Goal: Transaction & Acquisition: Purchase product/service

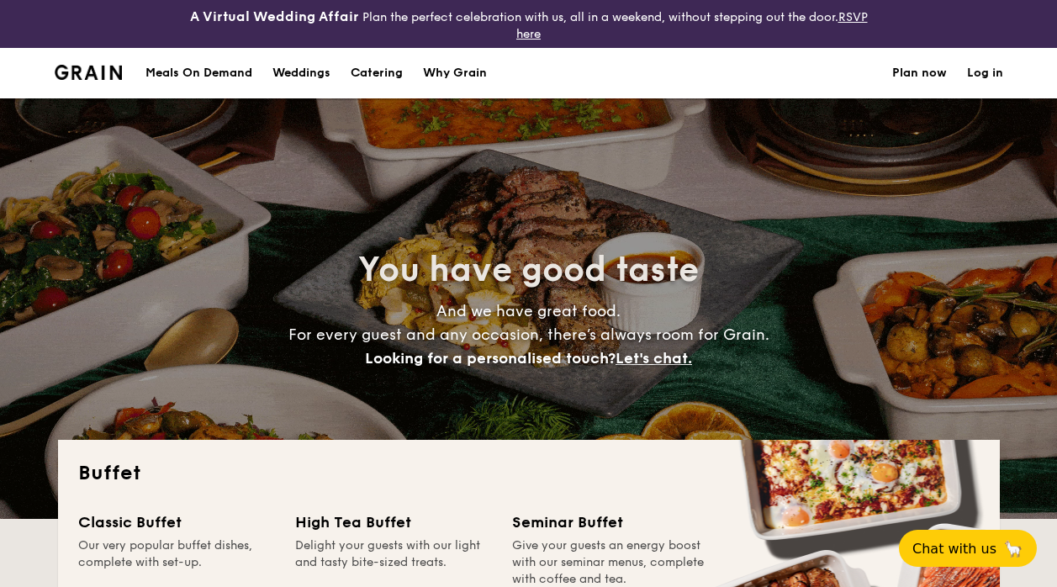
select select
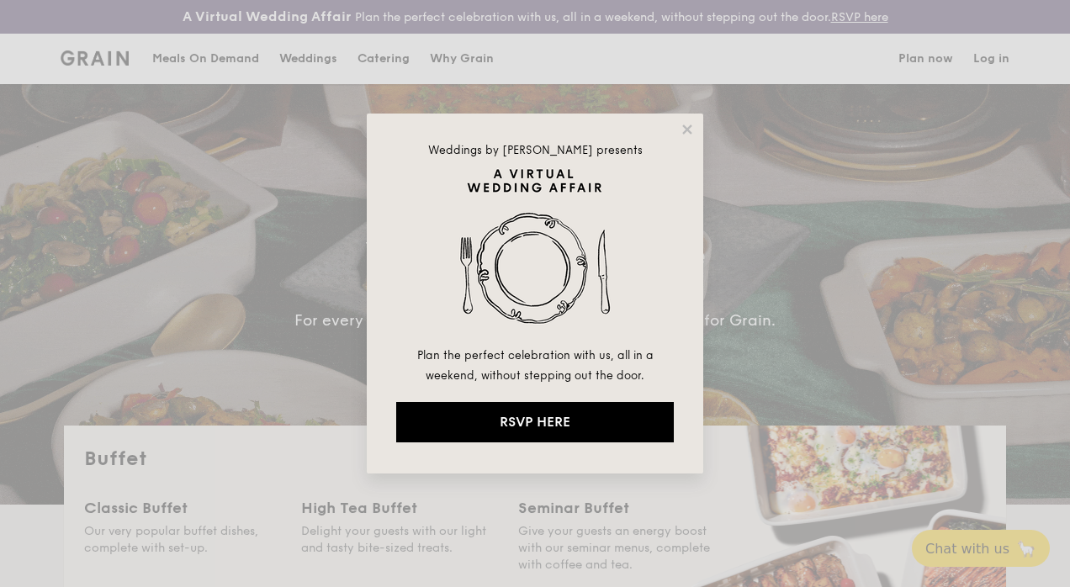
click at [688, 126] on icon at bounding box center [687, 129] width 15 height 15
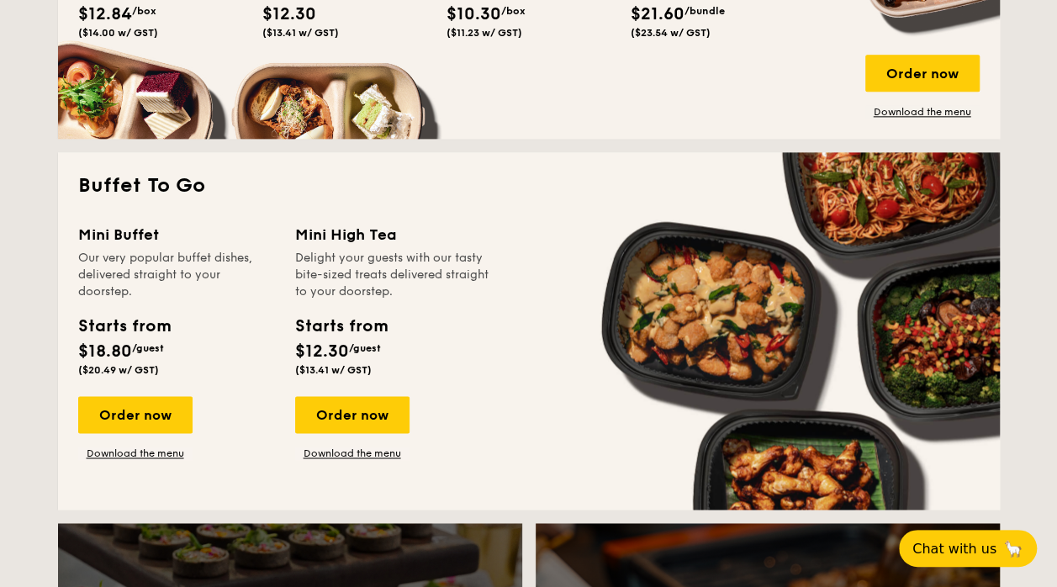
scroll to position [1051, 0]
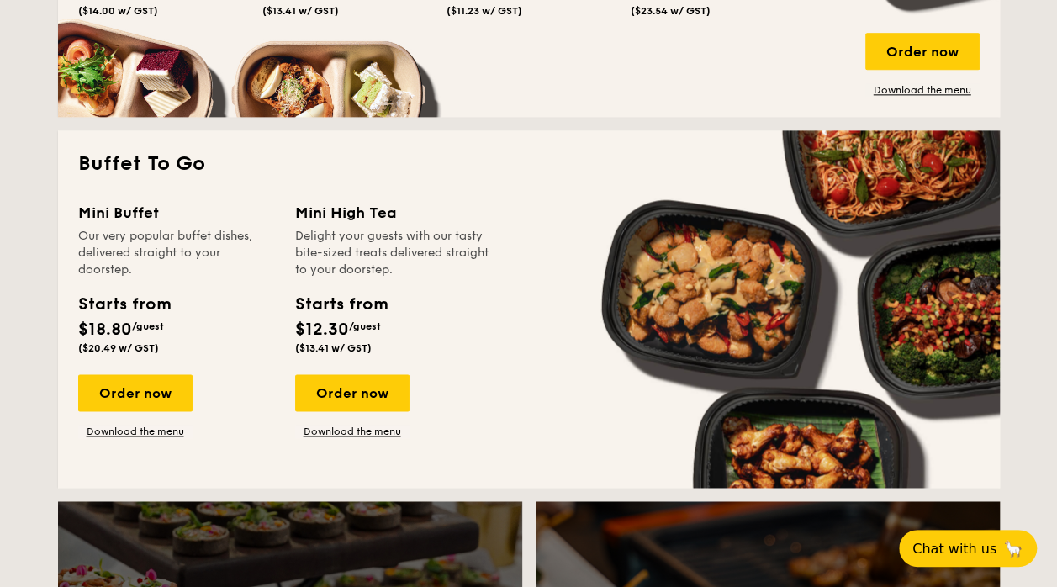
click at [368, 389] on div "Order now" at bounding box center [352, 392] width 114 height 37
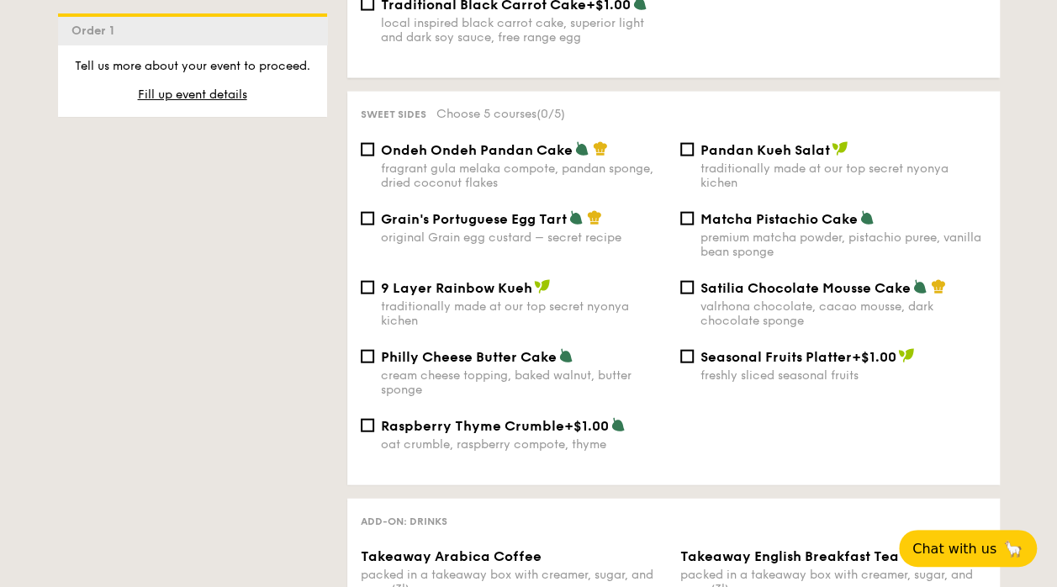
scroll to position [1831, 0]
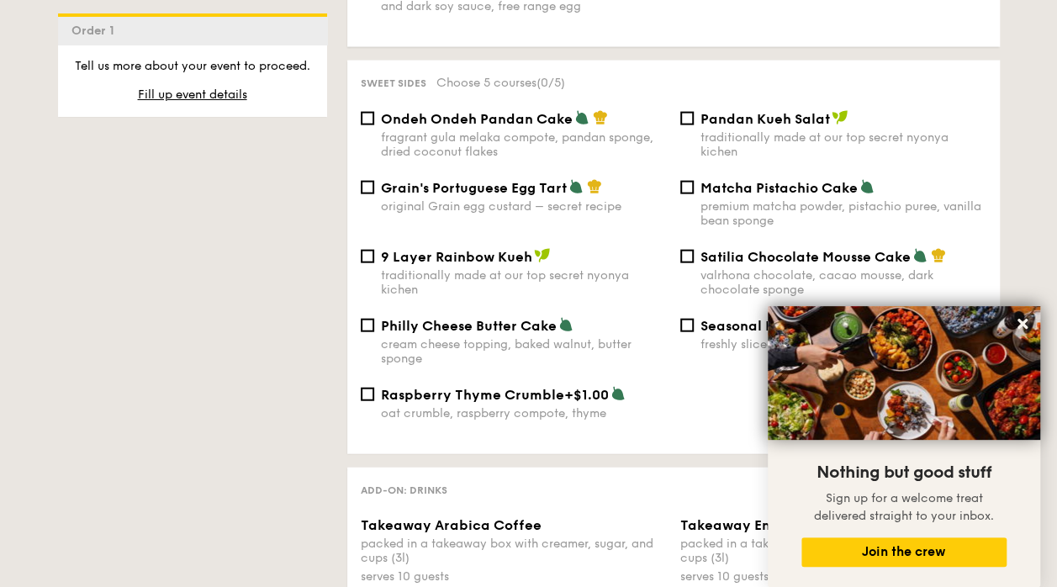
click at [1020, 177] on div "1 - Select menu 2 - Select items 3 - Check out Order 1 Pick up from [STREET_ADD…" at bounding box center [528, 241] width 1057 height 3317
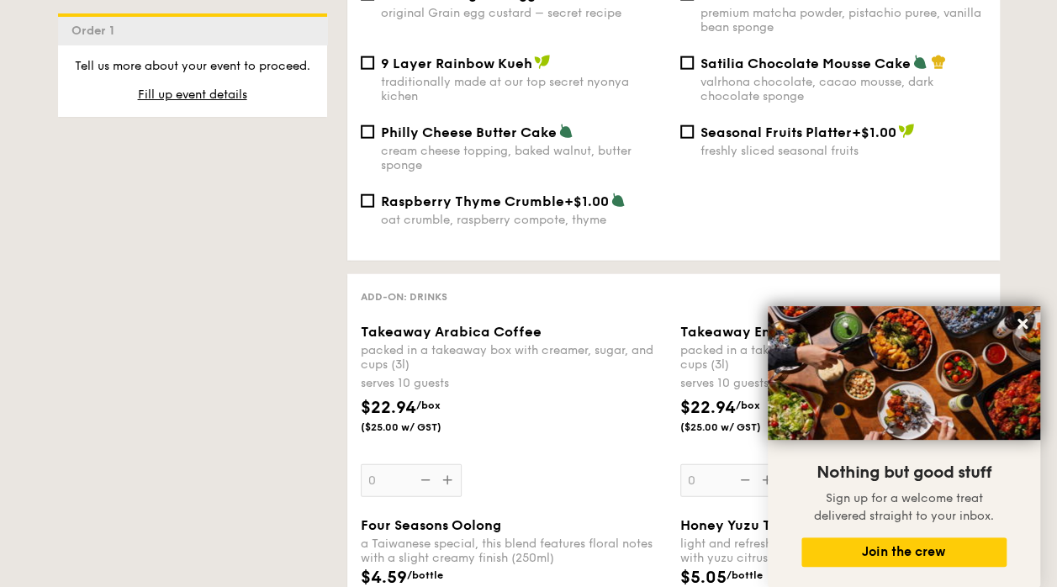
scroll to position [2042, 0]
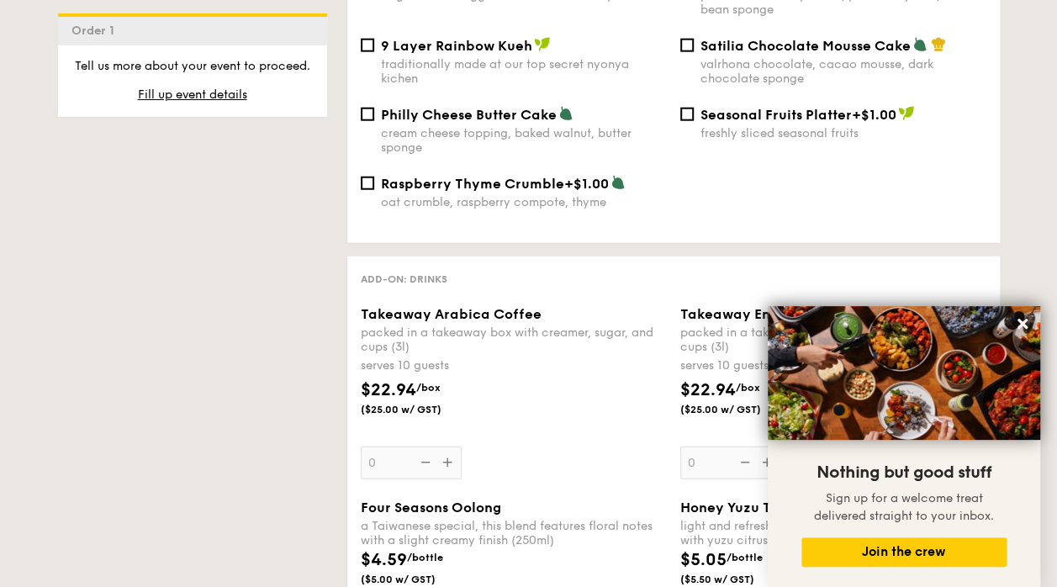
click at [924, 335] on img at bounding box center [904, 373] width 273 height 134
click at [851, 345] on img at bounding box center [904, 373] width 273 height 134
click at [817, 509] on span "Sign up for a welcome treat delivered straight to your inbox." at bounding box center [904, 507] width 180 height 32
click at [973, 330] on img at bounding box center [904, 373] width 273 height 134
drag, startPoint x: 953, startPoint y: 330, endPoint x: 1028, endPoint y: 316, distance: 76.1
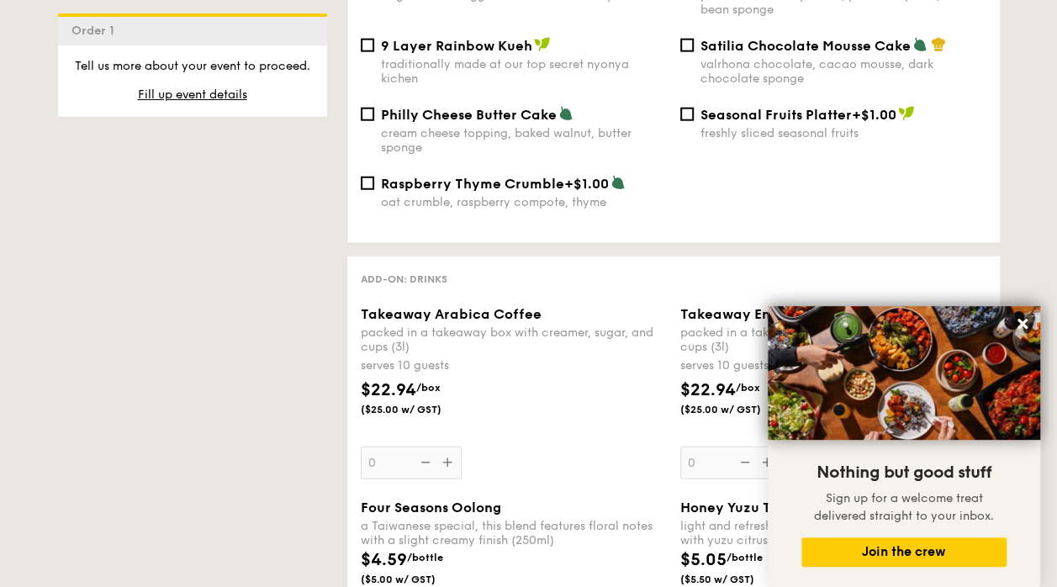
click at [1030, 316] on button at bounding box center [1022, 323] width 27 height 27
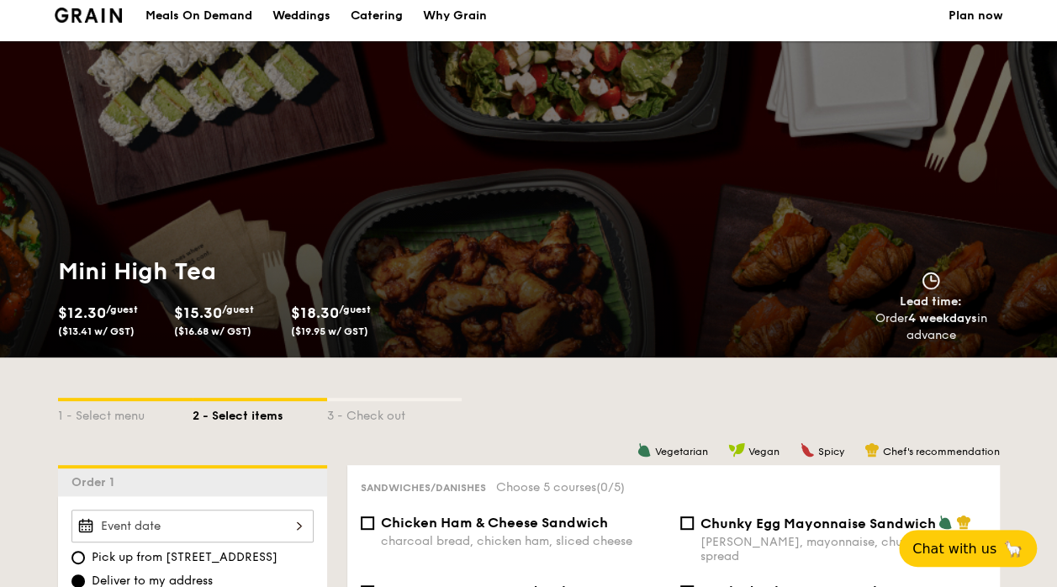
scroll to position [0, 0]
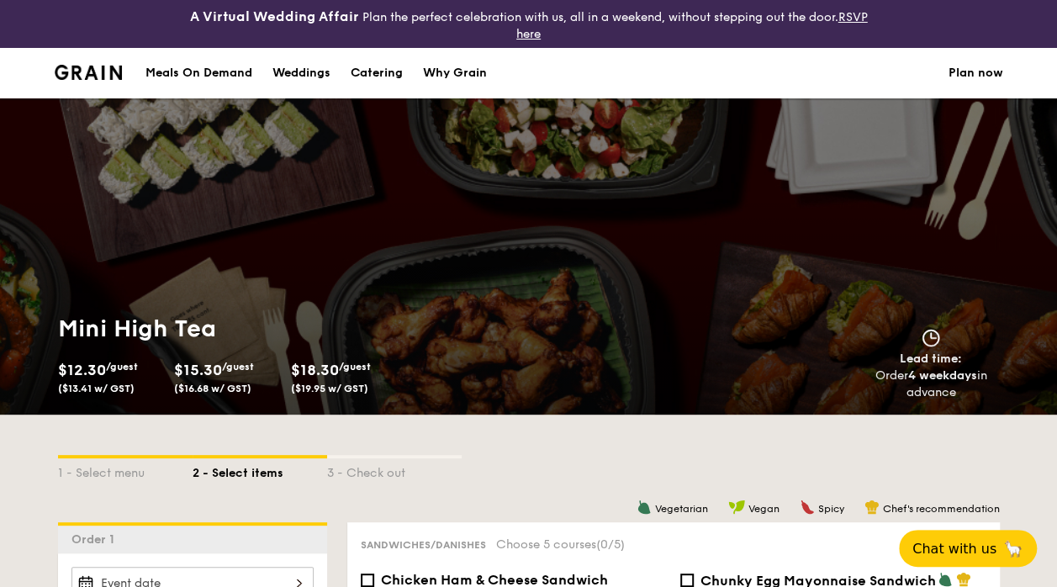
click at [385, 66] on div "Catering" at bounding box center [377, 73] width 52 height 50
select select
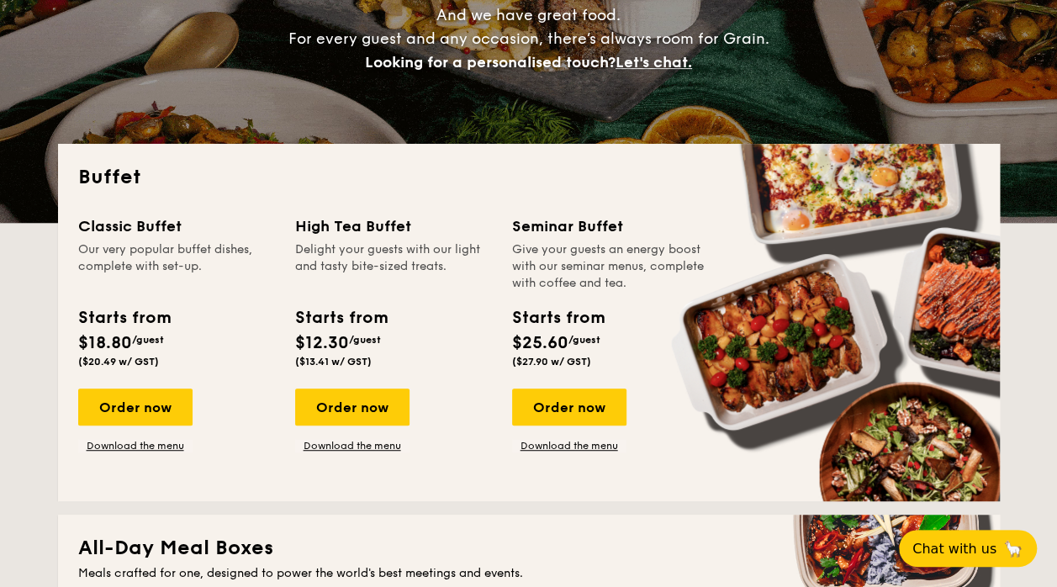
scroll to position [323, 0]
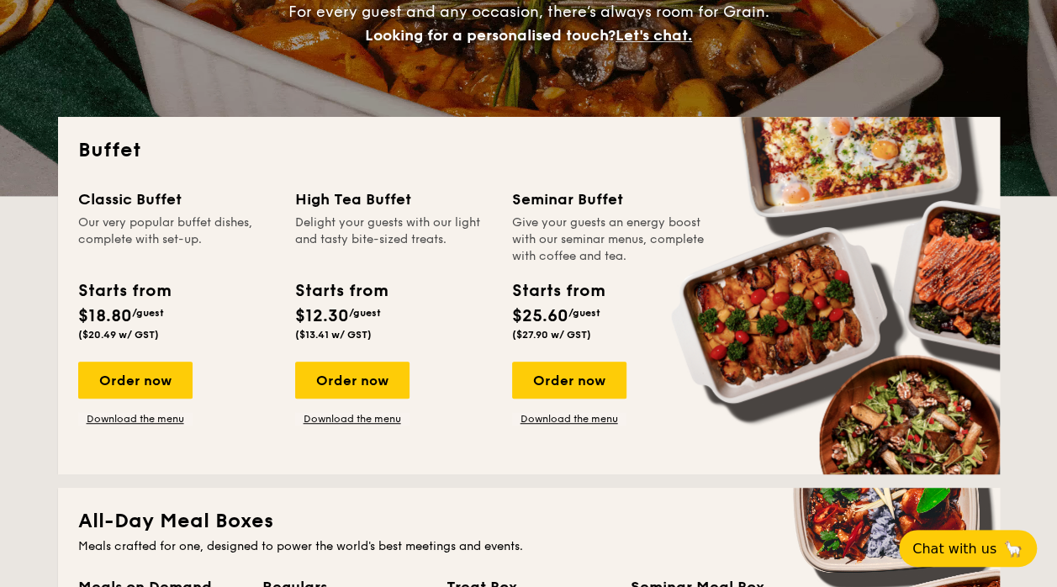
click at [155, 383] on div "Order now" at bounding box center [135, 380] width 114 height 37
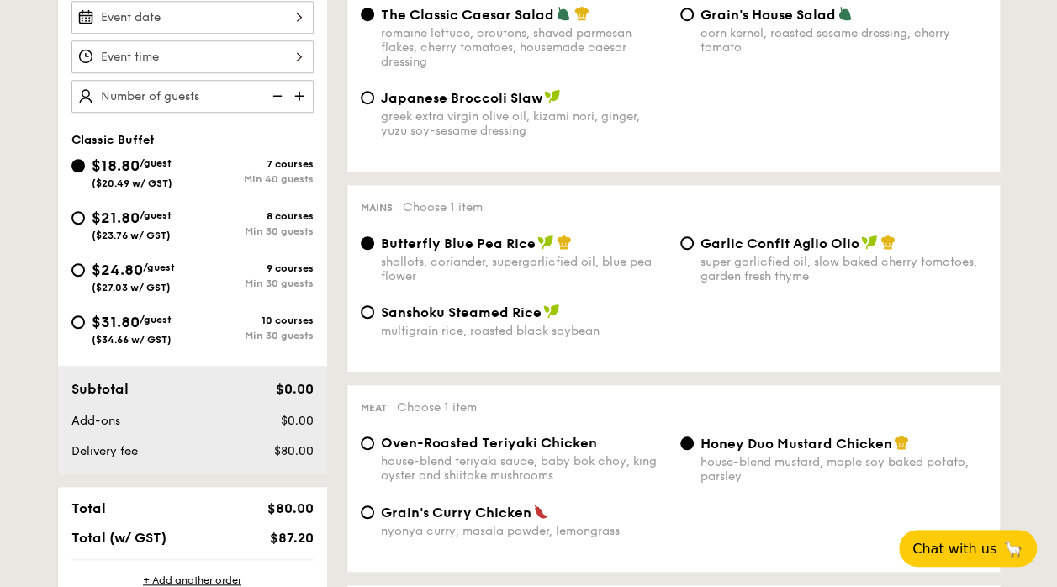
scroll to position [633, 0]
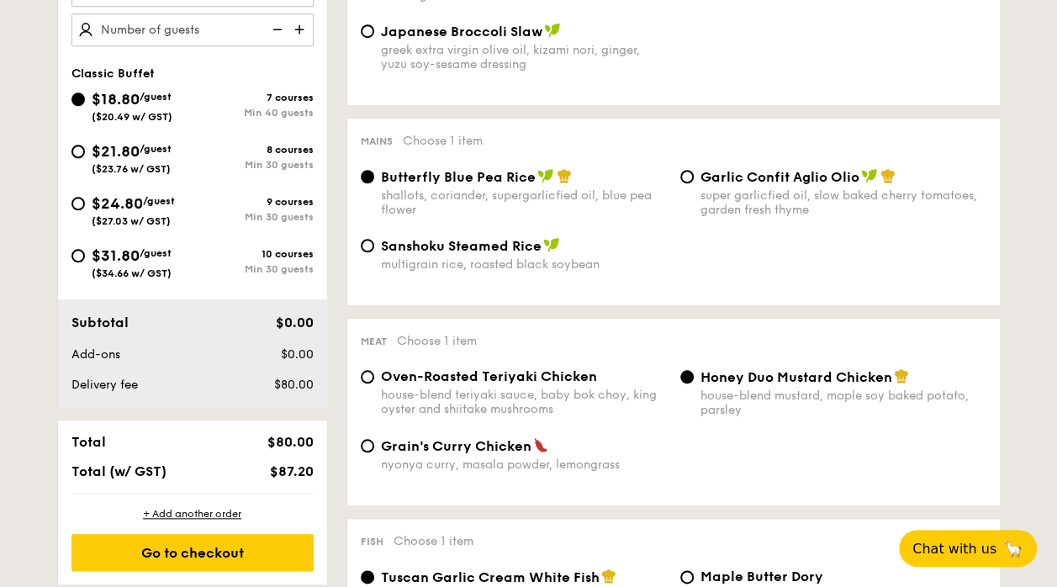
click at [77, 149] on input "$21.80 /guest ($23.76 w/ GST) 8 courses Min 30 guests" at bounding box center [77, 151] width 13 height 13
radio input "true"
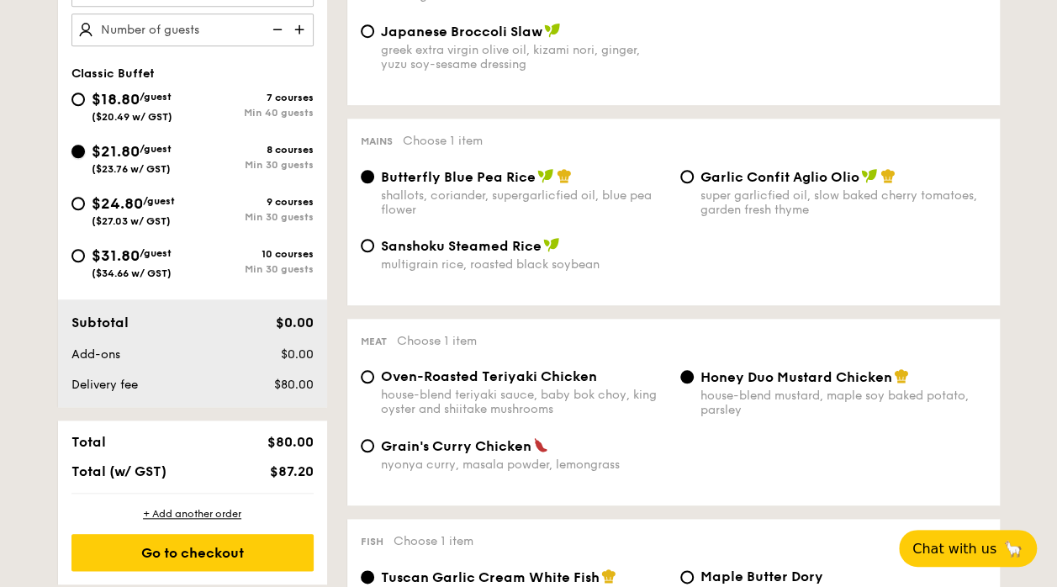
radio input "true"
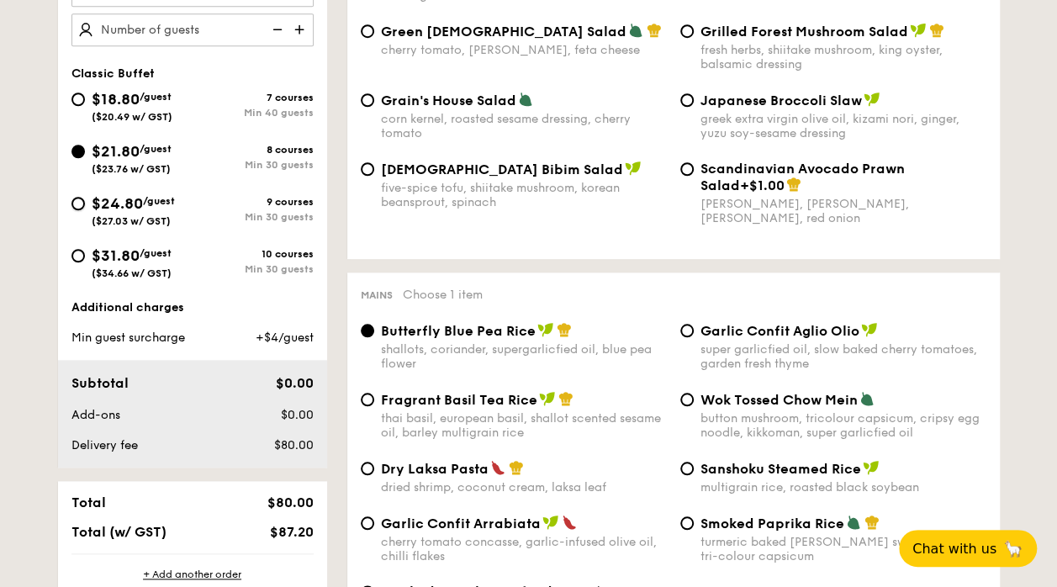
click at [78, 202] on input "$24.80 /guest ($27.03 w/ GST) 9 courses Min 30 guests" at bounding box center [77, 203] width 13 height 13
radio input "true"
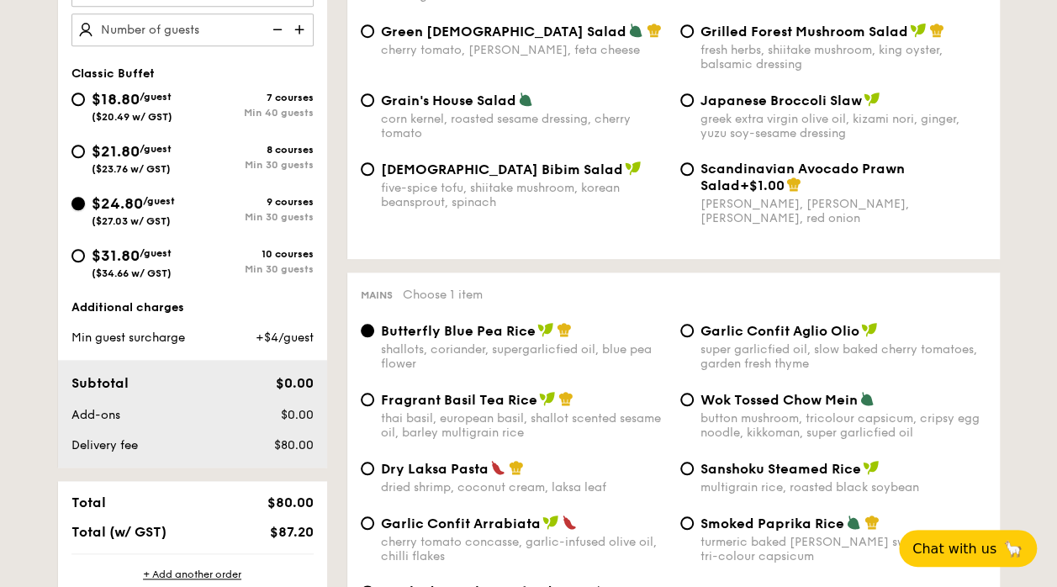
radio input "true"
click at [82, 252] on input "$31.80 /guest ($34.66 w/ GST) 10 courses Min 30 guests" at bounding box center [77, 255] width 13 height 13
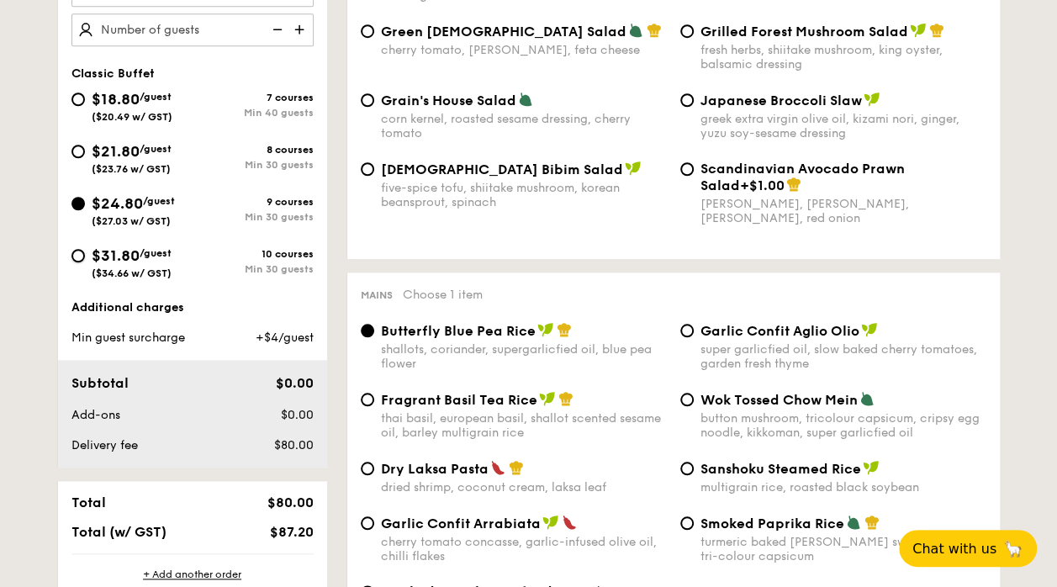
radio input "true"
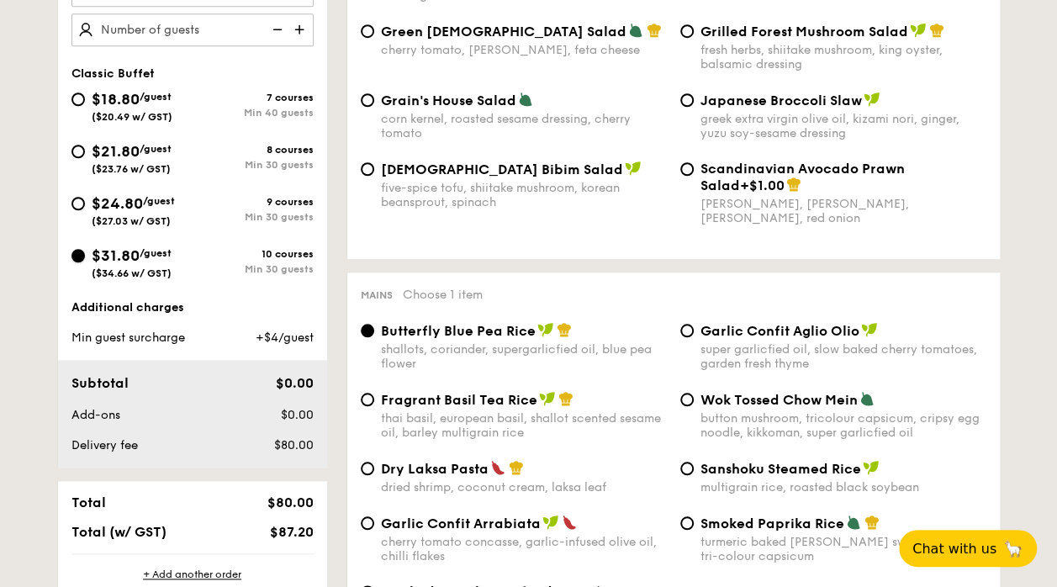
radio input "true"
click at [77, 94] on input "$18.80 /guest ($20.49 w/ GST) 7 courses Min 40 guests" at bounding box center [77, 99] width 13 height 13
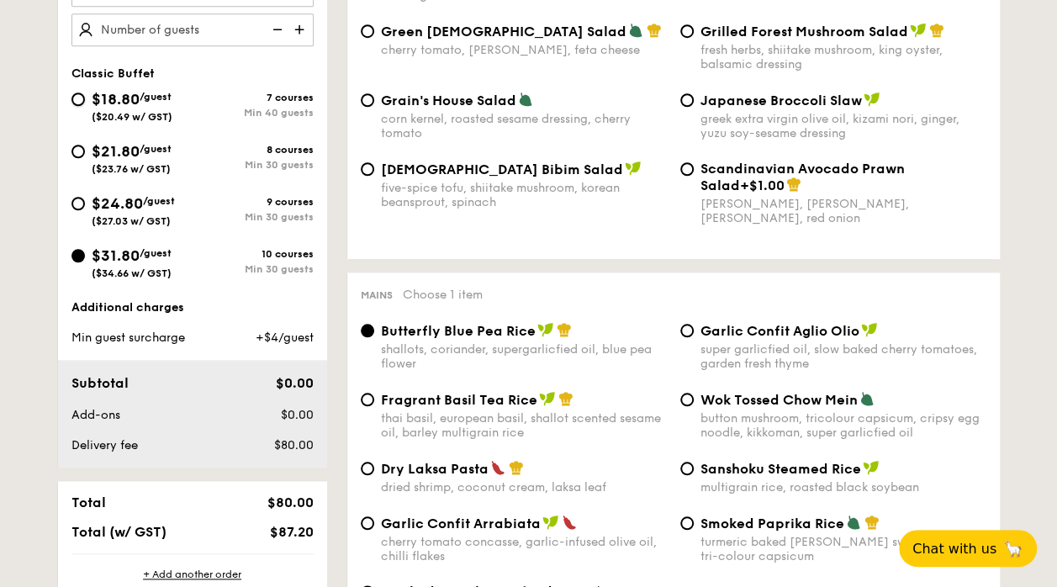
radio input "true"
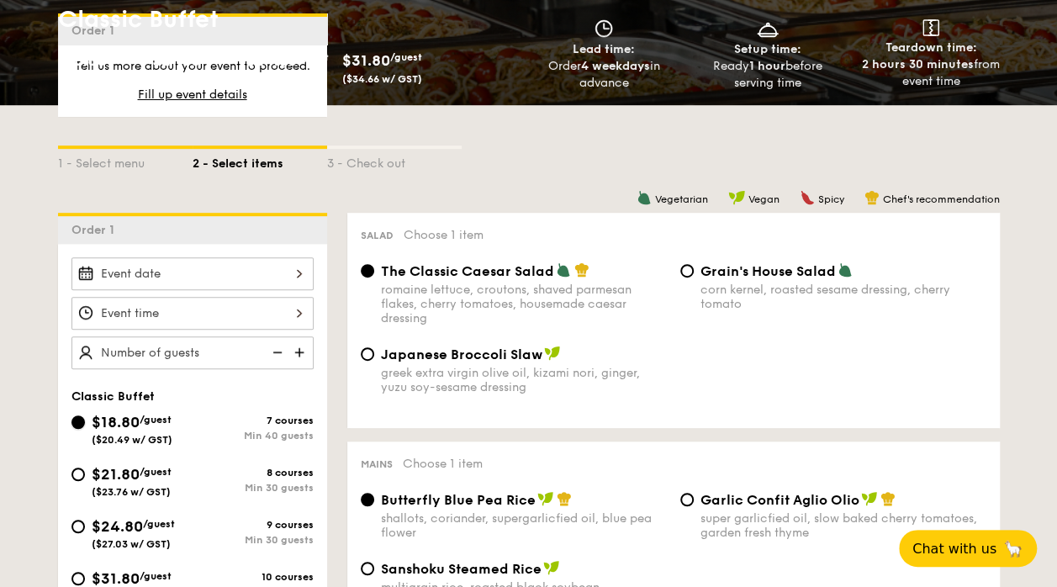
scroll to position [0, 0]
